Goal: Check status: Check status

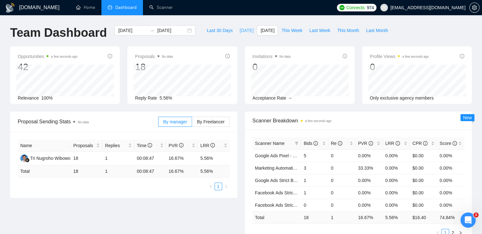
click at [240, 31] on span "[DATE]" at bounding box center [247, 30] width 14 height 7
type input "2025-08-15"
